Goal: Information Seeking & Learning: Learn about a topic

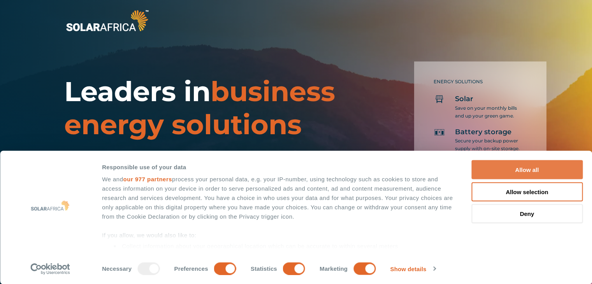
click at [504, 166] on button "Allow all" at bounding box center [526, 169] width 111 height 19
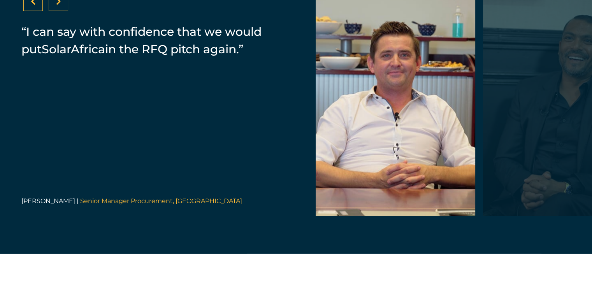
scroll to position [1635, 0]
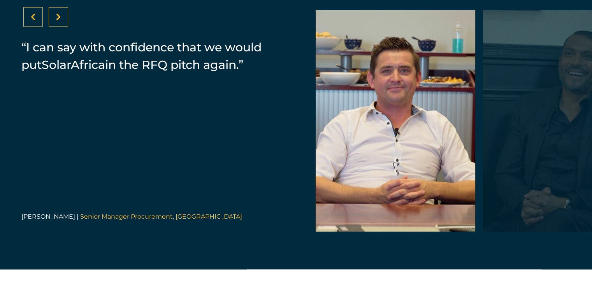
click at [63, 27] on div at bounding box center [58, 16] width 19 height 19
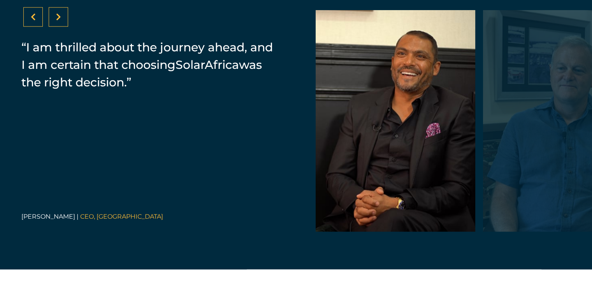
click at [63, 27] on div at bounding box center [58, 16] width 19 height 19
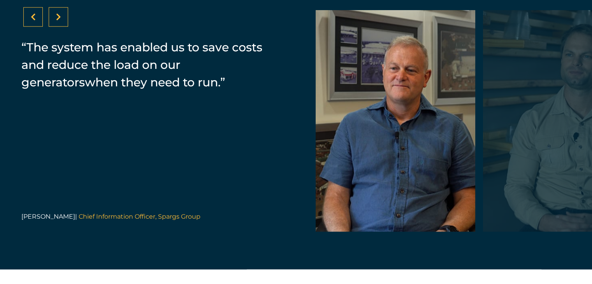
click at [63, 27] on div at bounding box center [58, 16] width 19 height 19
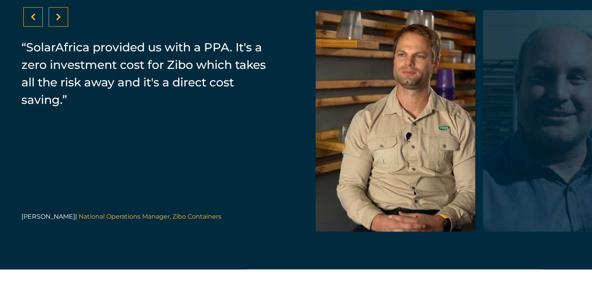
click at [63, 27] on div at bounding box center [58, 16] width 19 height 19
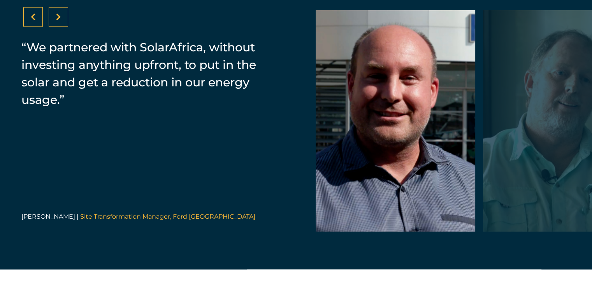
click at [63, 27] on div at bounding box center [58, 16] width 19 height 19
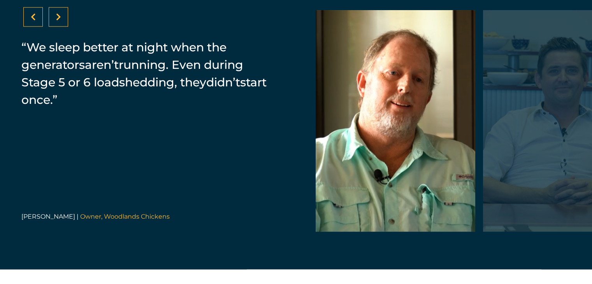
click at [63, 27] on div at bounding box center [58, 16] width 19 height 19
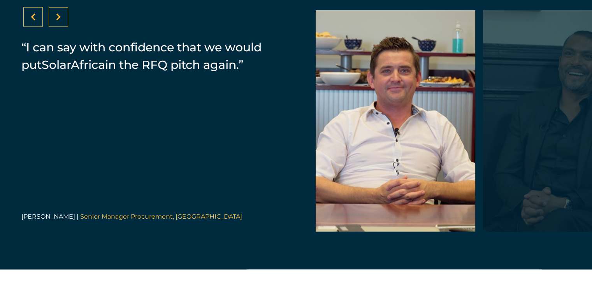
click at [63, 27] on div at bounding box center [58, 16] width 19 height 19
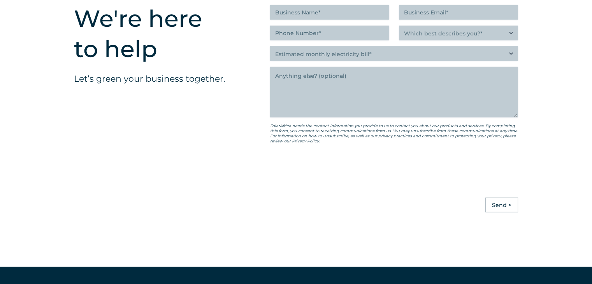
scroll to position [2219, 0]
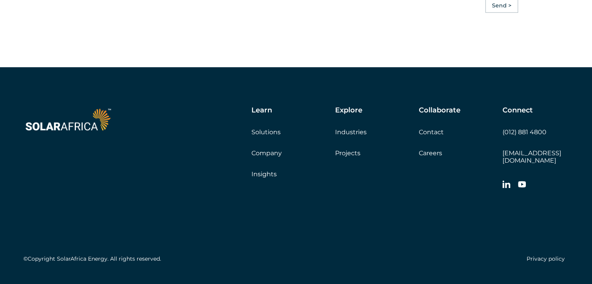
click at [436, 157] on link "Careers" at bounding box center [430, 152] width 23 height 7
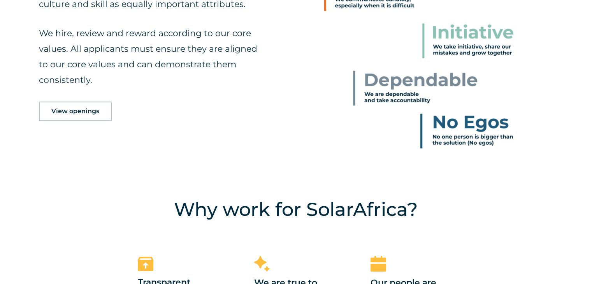
scroll to position [506, 0]
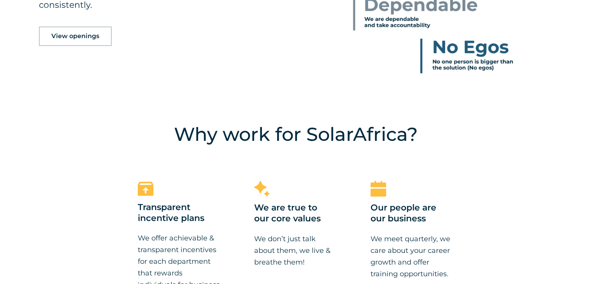
click at [77, 35] on span "View openings" at bounding box center [75, 36] width 48 height 6
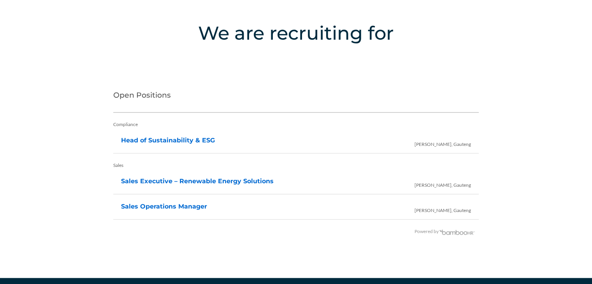
scroll to position [1551, 0]
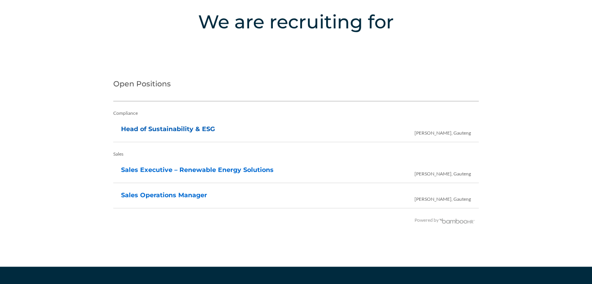
click at [169, 127] on link "Head of Sustainability & ESG" at bounding box center [168, 128] width 94 height 7
